Goal: Information Seeking & Learning: Learn about a topic

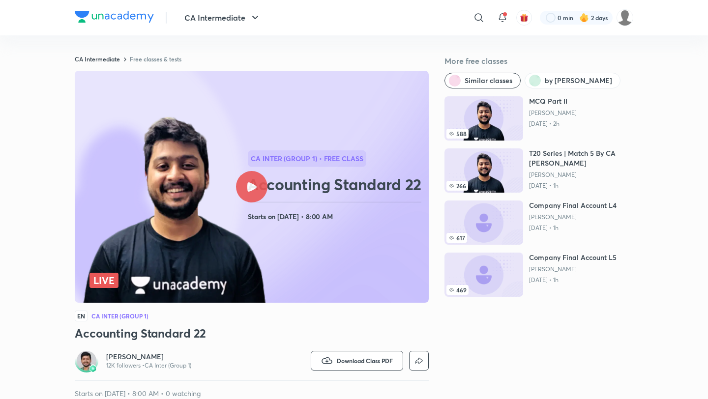
click at [233, 245] on img at bounding box center [174, 210] width 187 height 193
